Goal: Task Accomplishment & Management: Use online tool/utility

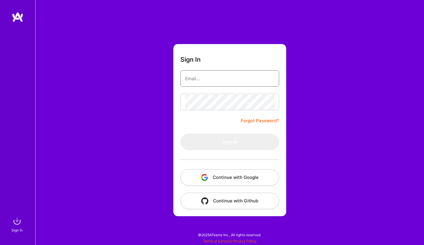
type input "[EMAIL_ADDRESS][DOMAIN_NAME]"
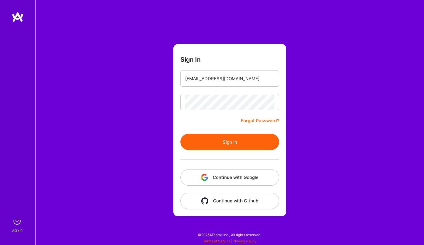
click at [212, 142] on button "Sign In" at bounding box center [229, 142] width 99 height 16
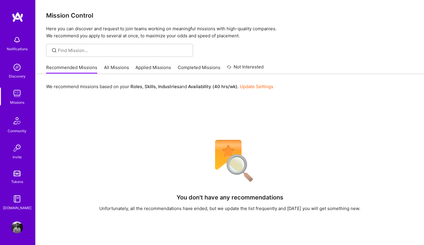
click at [112, 69] on link "All Missions" at bounding box center [116, 69] width 25 height 10
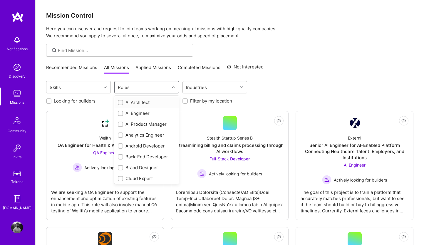
click at [127, 88] on div "Roles" at bounding box center [123, 87] width 15 height 9
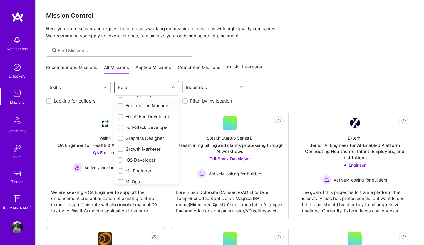
scroll to position [145, 0]
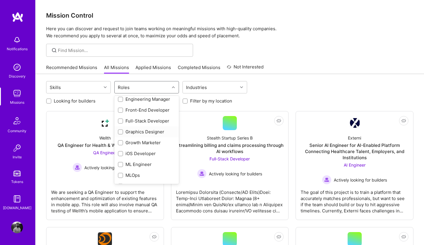
click at [120, 133] on input "checkbox" at bounding box center [121, 132] width 4 height 4
checkbox input "true"
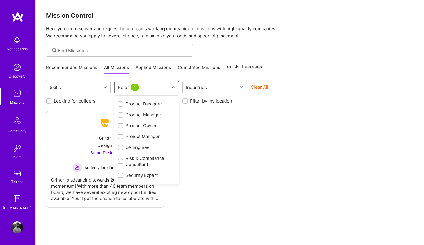
scroll to position [240, 0]
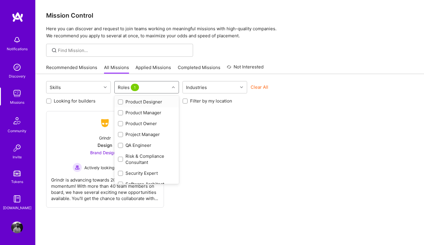
click at [120, 102] on input "checkbox" at bounding box center [121, 102] width 4 height 4
checkbox input "true"
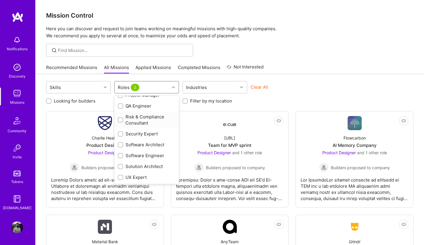
scroll to position [279, 0]
click at [120, 176] on input "checkbox" at bounding box center [121, 178] width 4 height 4
checkbox input "true"
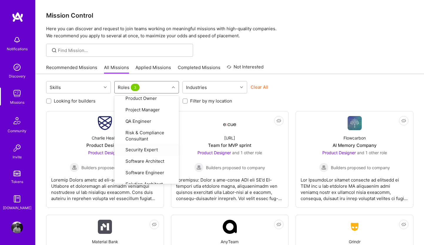
click at [302, 71] on div "Recommended Missions All Missions Applied Missions Completed Missions Not Inter…" at bounding box center [229, 67] width 367 height 13
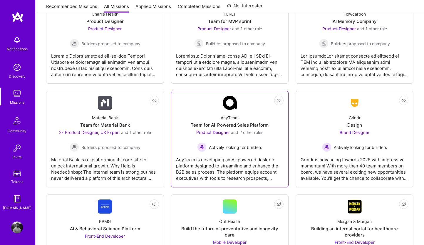
scroll to position [125, 0]
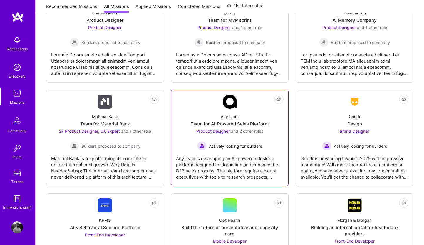
click at [239, 122] on div "Team for AI-Powered Sales Platform" at bounding box center [230, 124] width 78 height 6
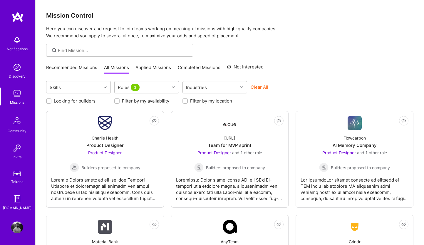
scroll to position [0, 0]
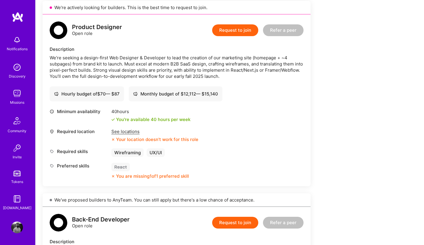
scroll to position [130, 0]
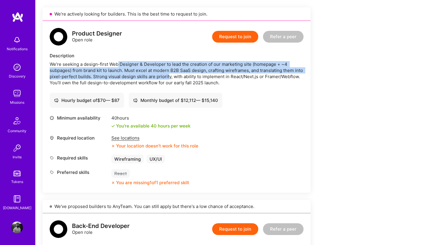
drag, startPoint x: 124, startPoint y: 64, endPoint x: 181, endPoint y: 78, distance: 58.3
click at [176, 75] on div "We’re seeking a design-first Web Designer & Developer to lead the creation of o…" at bounding box center [177, 73] width 254 height 25
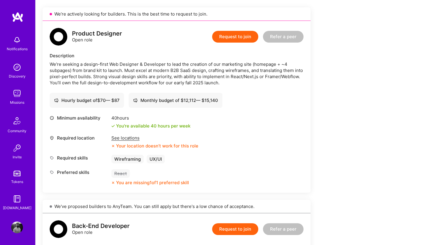
click at [181, 78] on div "We’re seeking a design-first Web Designer & Developer to lead the creation of o…" at bounding box center [177, 73] width 254 height 25
